Goal: Book appointment/travel/reservation

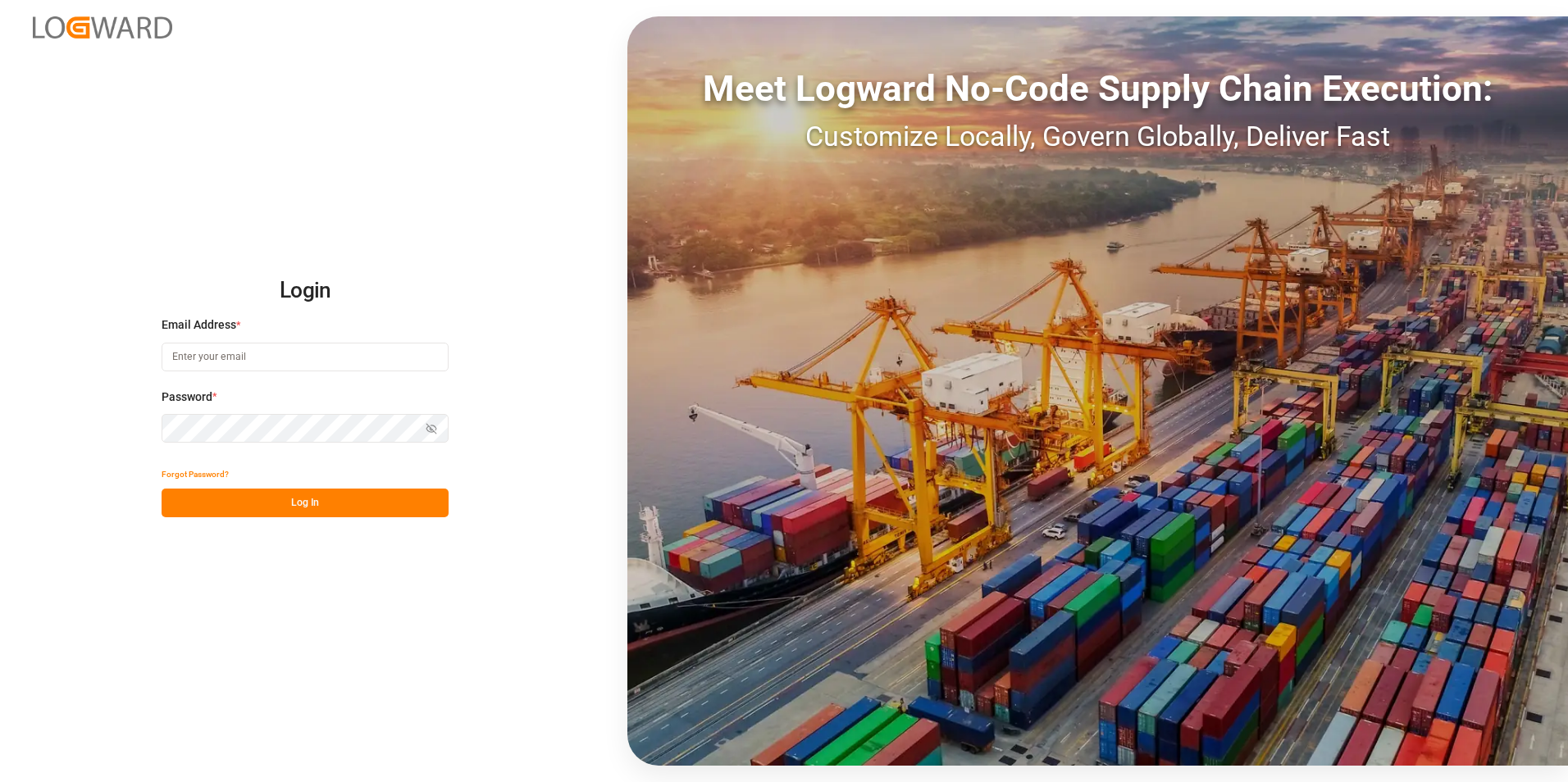
type input "[PERSON_NAME][EMAIL_ADDRESS][PERSON_NAME][DOMAIN_NAME]"
click at [301, 510] on button "Log In" at bounding box center [304, 502] width 287 height 28
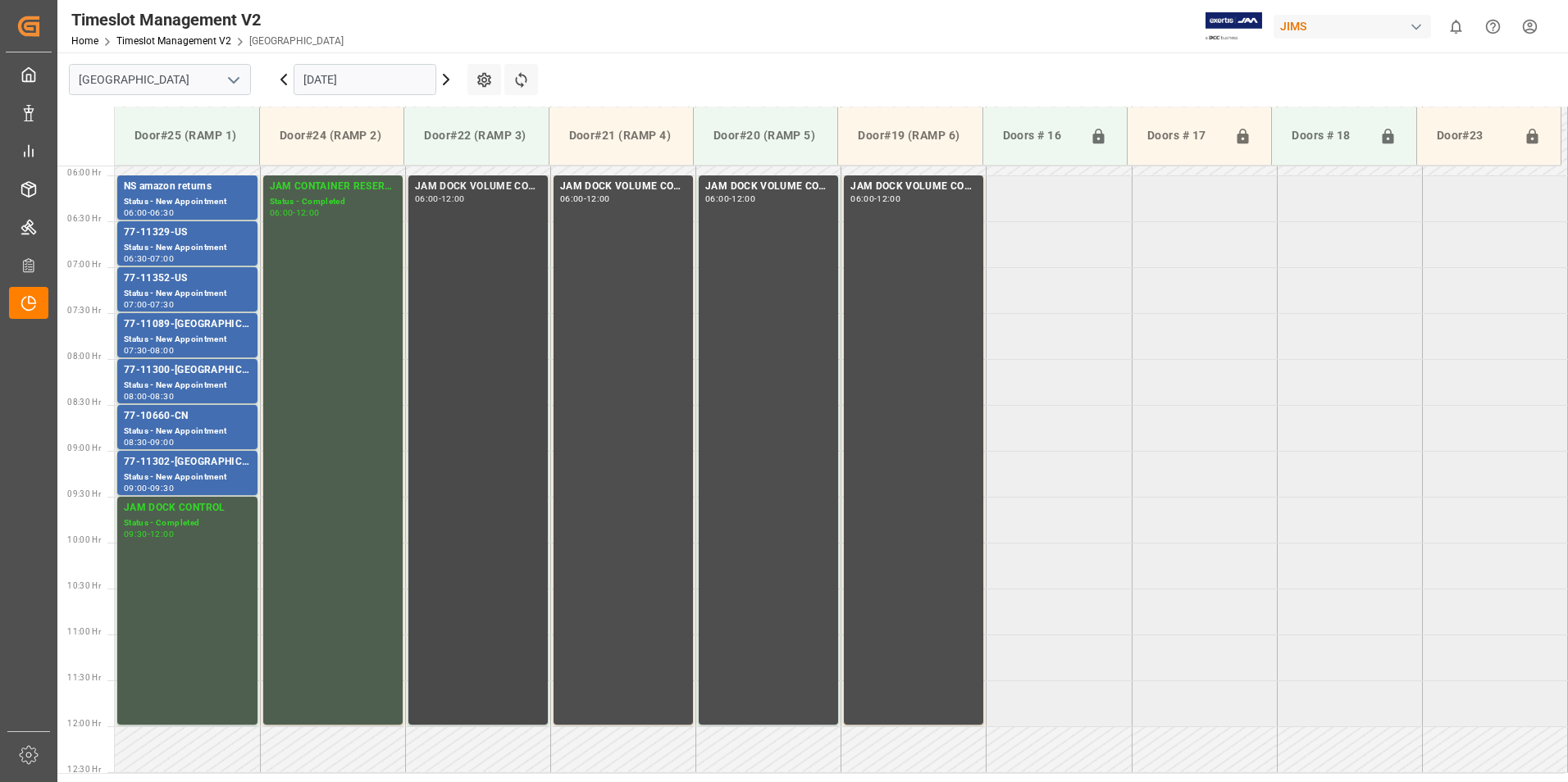
scroll to position [460, 0]
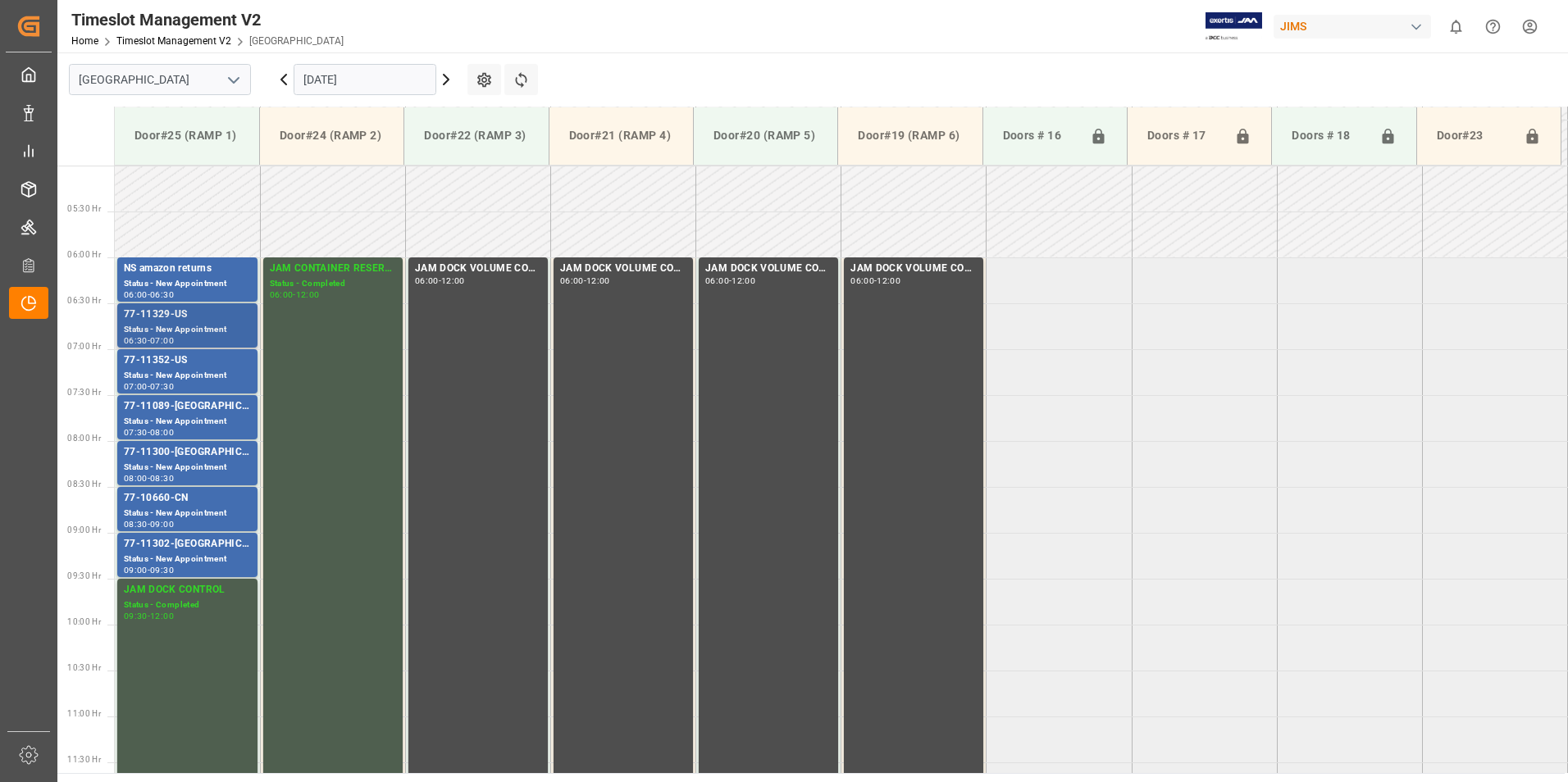
click at [167, 326] on div "Status - New Appointment" at bounding box center [187, 330] width 127 height 14
click at [170, 373] on div "Status - New Appointment" at bounding box center [187, 376] width 127 height 14
click at [171, 413] on div "77-11089-[GEOGRAPHIC_DATA]" at bounding box center [187, 406] width 127 height 16
click at [168, 458] on div "77-11300-[GEOGRAPHIC_DATA]" at bounding box center [187, 452] width 127 height 16
click at [188, 511] on div "Status - New Appointment" at bounding box center [187, 514] width 127 height 14
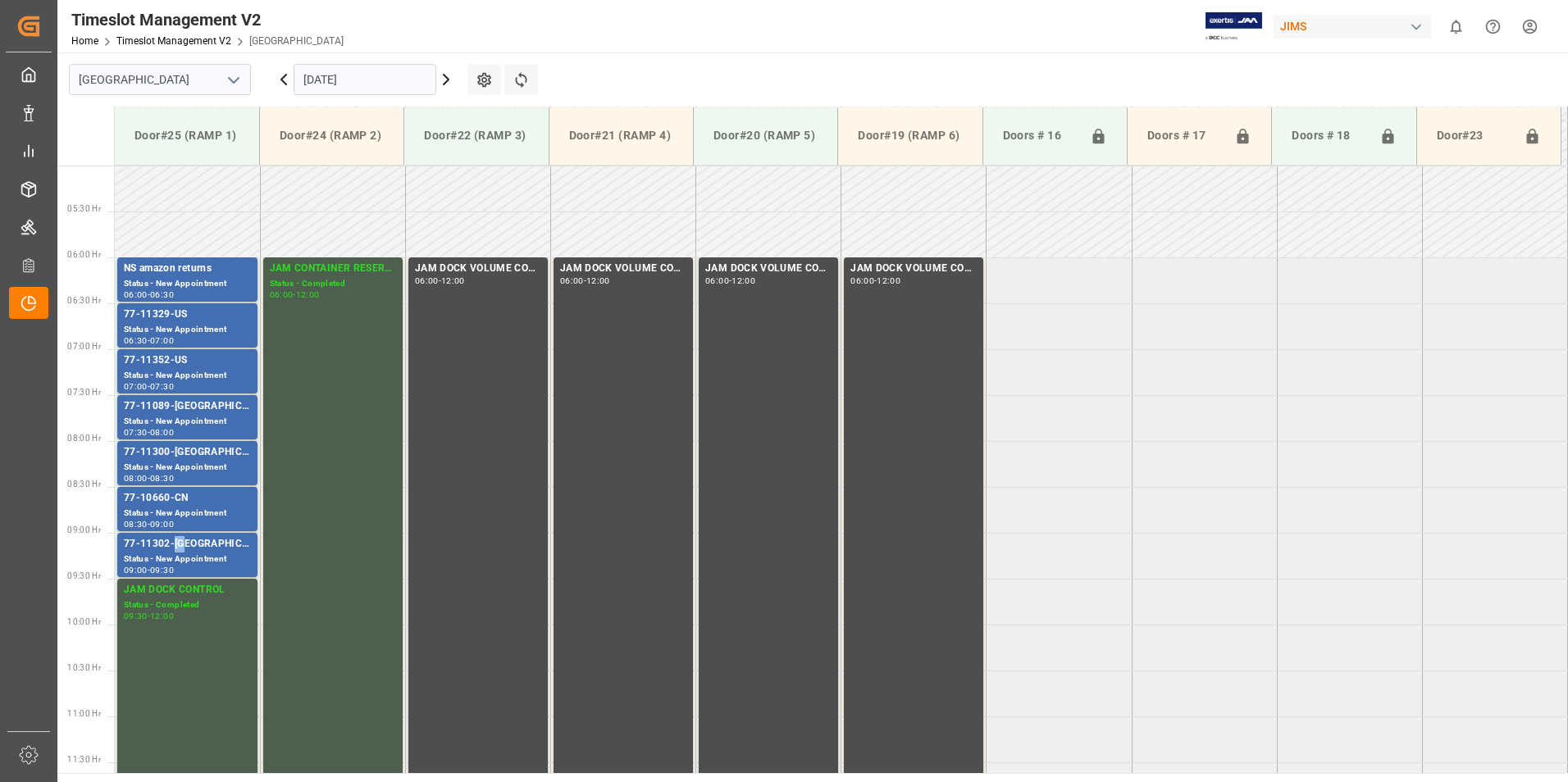
click at [181, 543] on div "77-11302-[GEOGRAPHIC_DATA]" at bounding box center [187, 544] width 127 height 16
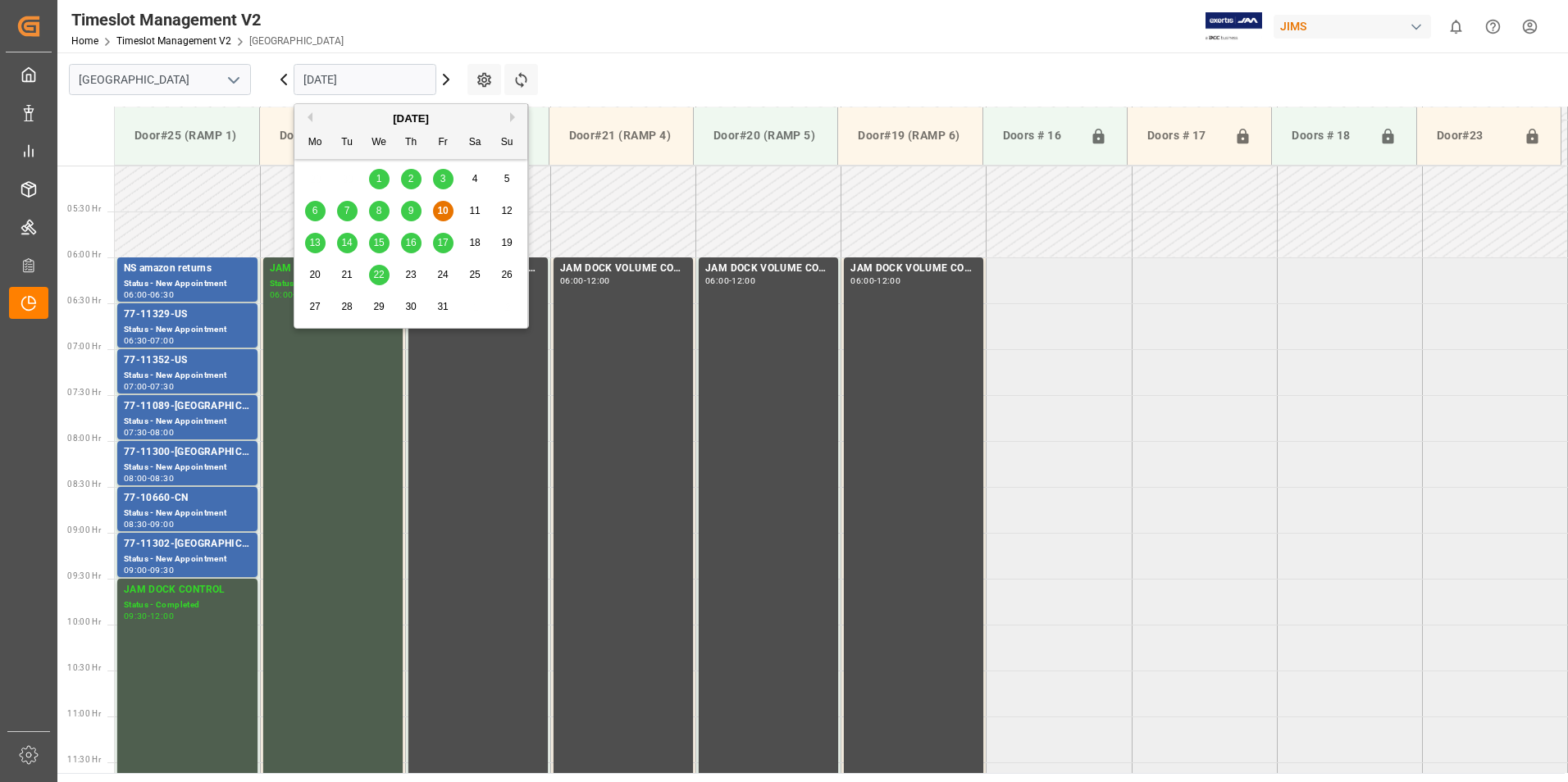
click at [355, 78] on input "[DATE]" at bounding box center [364, 80] width 142 height 31
